Goal: Obtain resource: Obtain resource

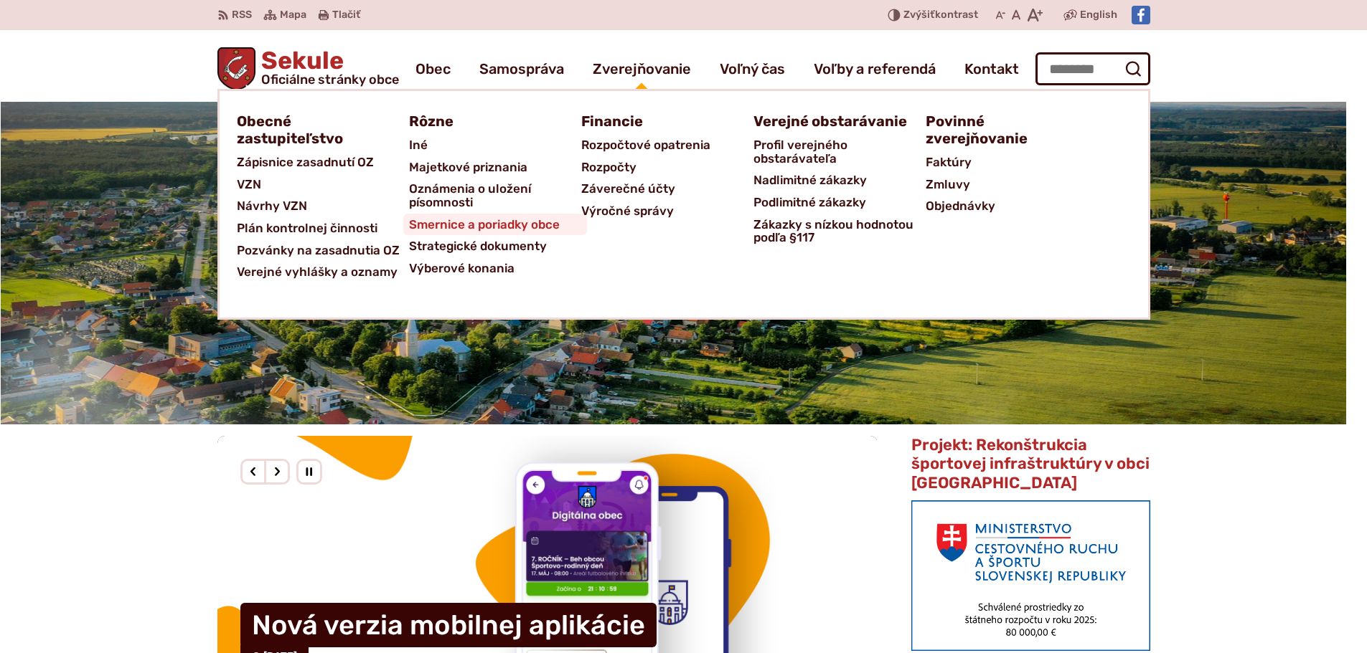
click at [506, 230] on span "Smernice a poriadky obce" at bounding box center [484, 225] width 151 height 22
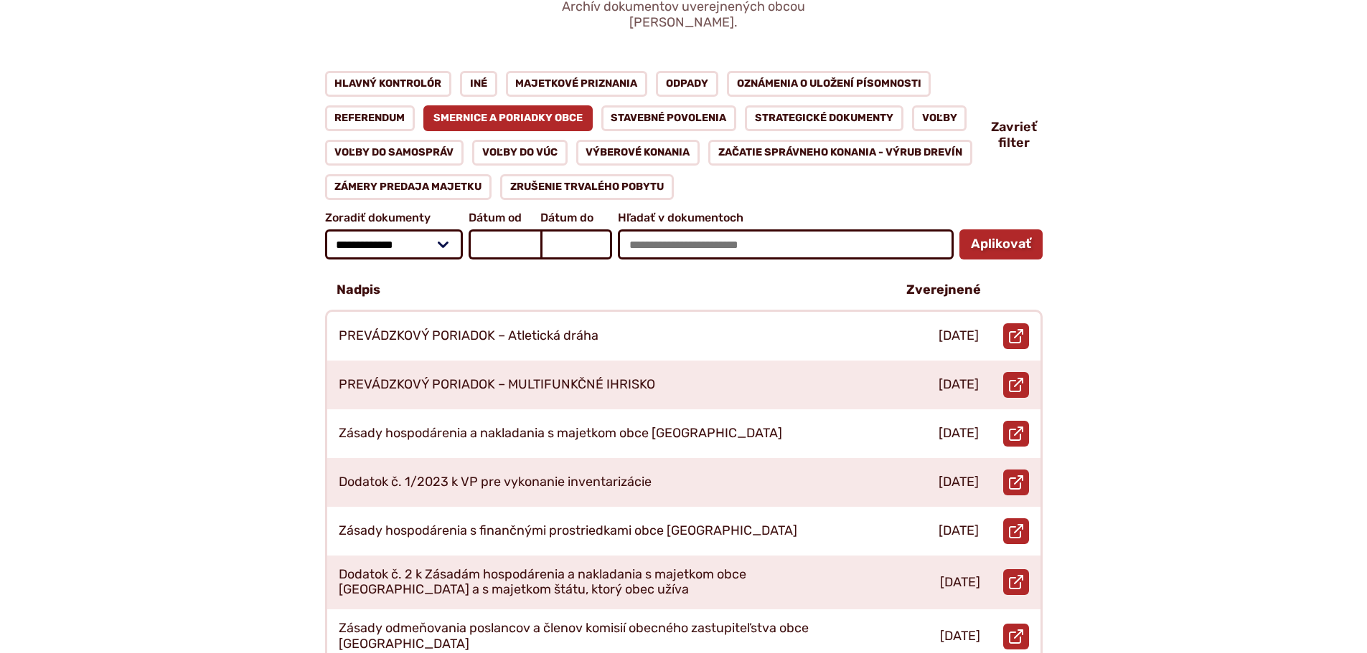
scroll to position [215, 0]
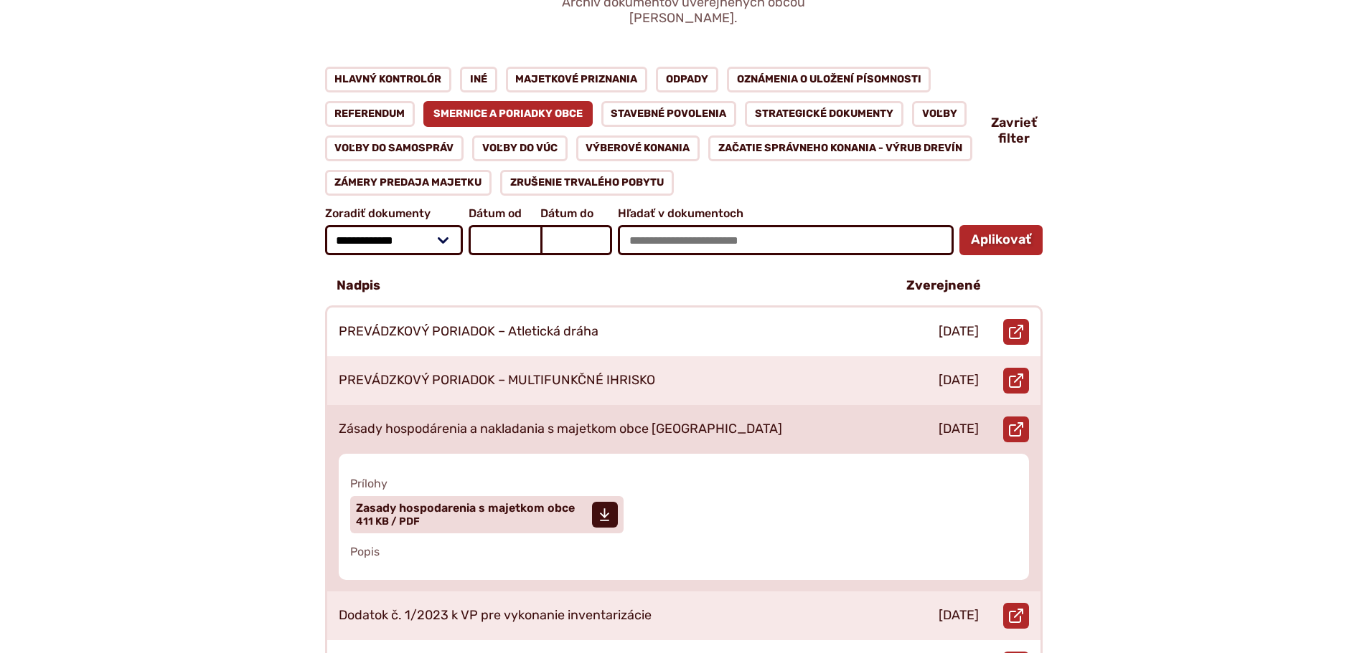
click at [556, 422] on p "Zásady hospodárenia a nakladania s majetkom obce [GEOGRAPHIC_DATA]" at bounding box center [560, 430] width 443 height 16
click at [426, 503] on span "Zasady hospodarenia s majetkom obce" at bounding box center [465, 508] width 219 height 11
